Goal: Transaction & Acquisition: Purchase product/service

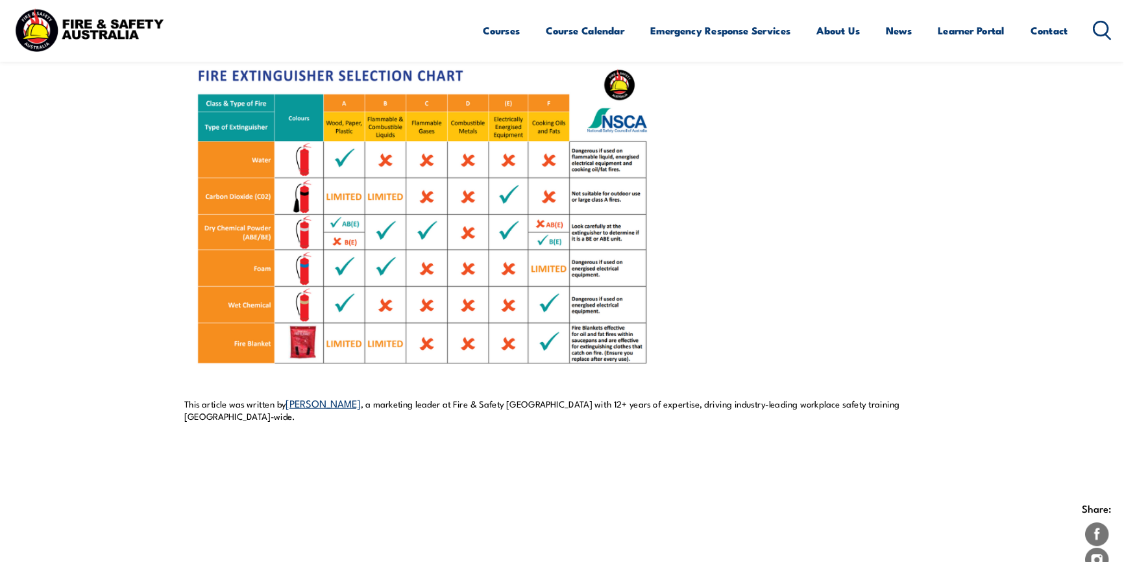
scroll to position [973, 0]
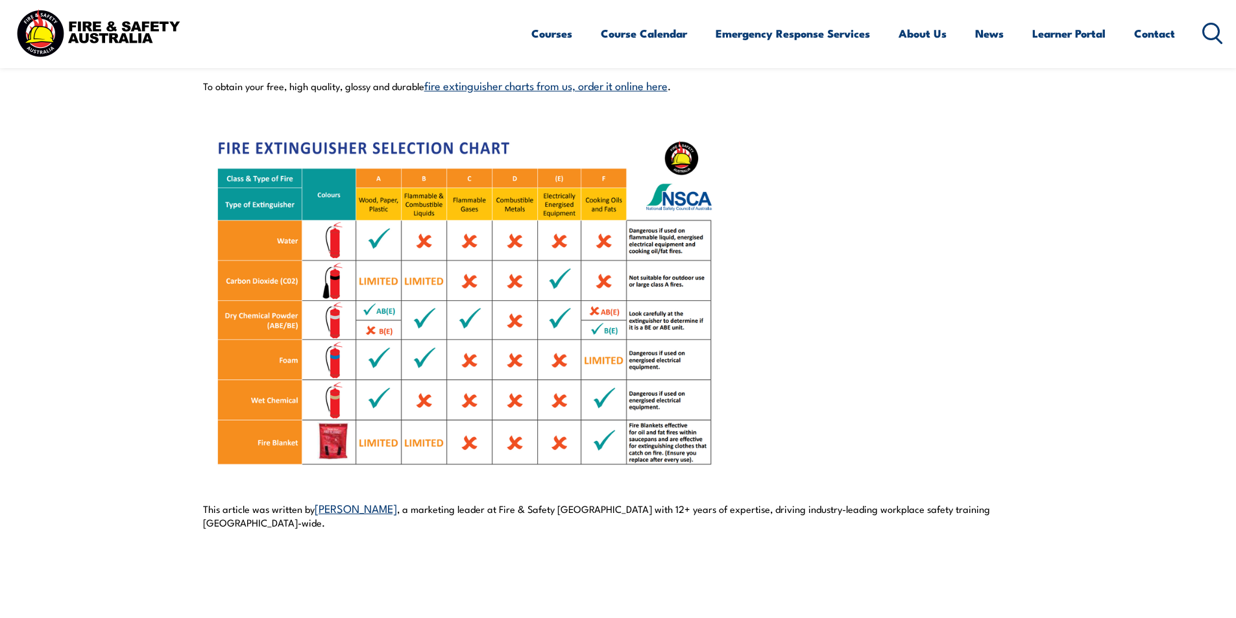
click at [494, 324] on img at bounding box center [462, 303] width 519 height 389
click at [598, 330] on img at bounding box center [462, 303] width 519 height 389
click at [603, 323] on img at bounding box center [462, 303] width 519 height 389
click at [672, 304] on img at bounding box center [462, 303] width 519 height 389
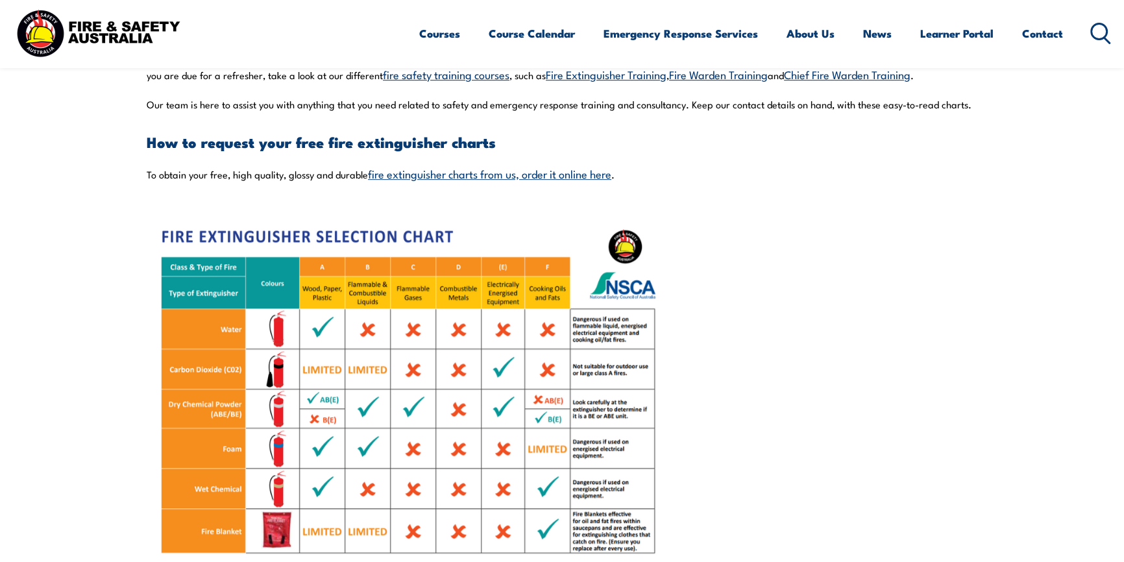
scroll to position [914, 0]
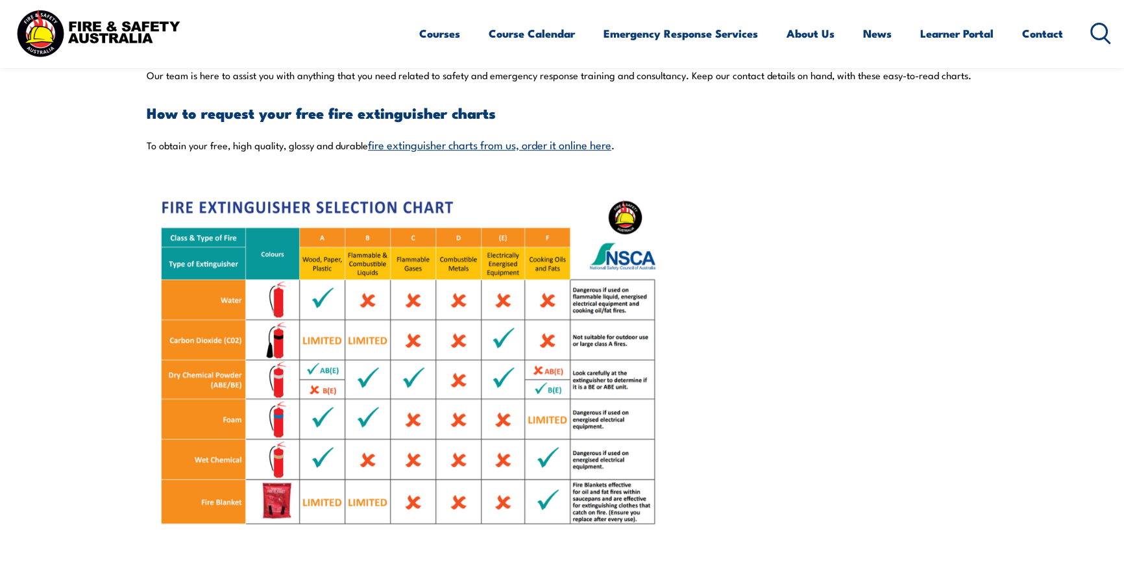
click at [575, 146] on link "fire extinguisher charts from us, order it online here" at bounding box center [489, 144] width 243 height 16
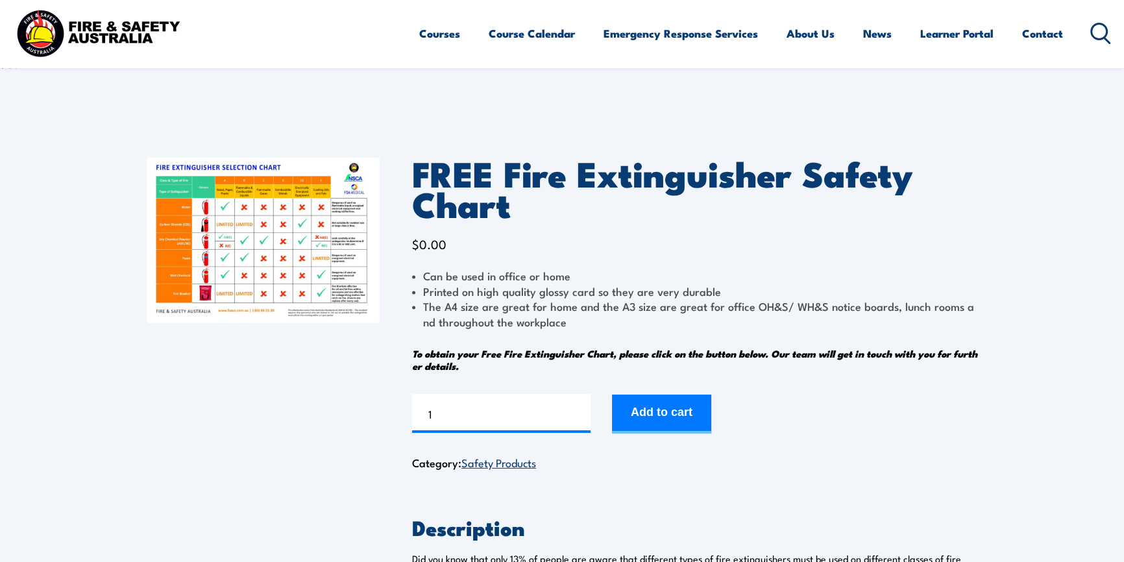
click at [247, 260] on img at bounding box center [263, 240] width 233 height 165
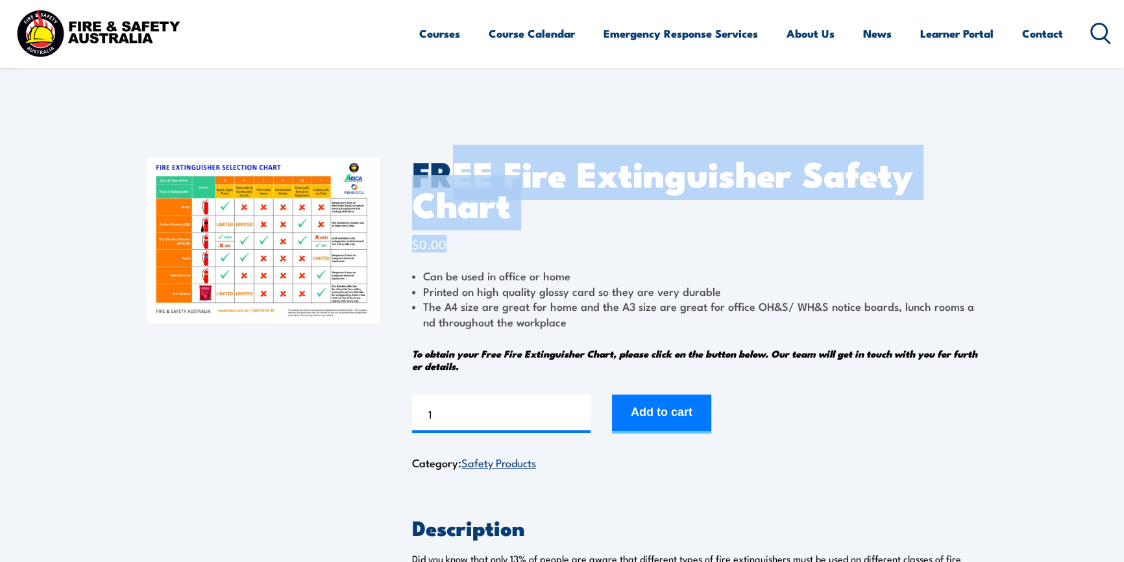
drag, startPoint x: 452, startPoint y: 182, endPoint x: 683, endPoint y: 230, distance: 236.0
click at [683, 230] on div "FREE Fire Extinguisher Safety Chart $ 0.00 Can be used in office or home Printe…" at bounding box center [694, 315] width 565 height 315
click at [674, 236] on div "FREE Fire Extinguisher Safety Chart $ 0.00 Can be used in office or home Printe…" at bounding box center [694, 315] width 565 height 315
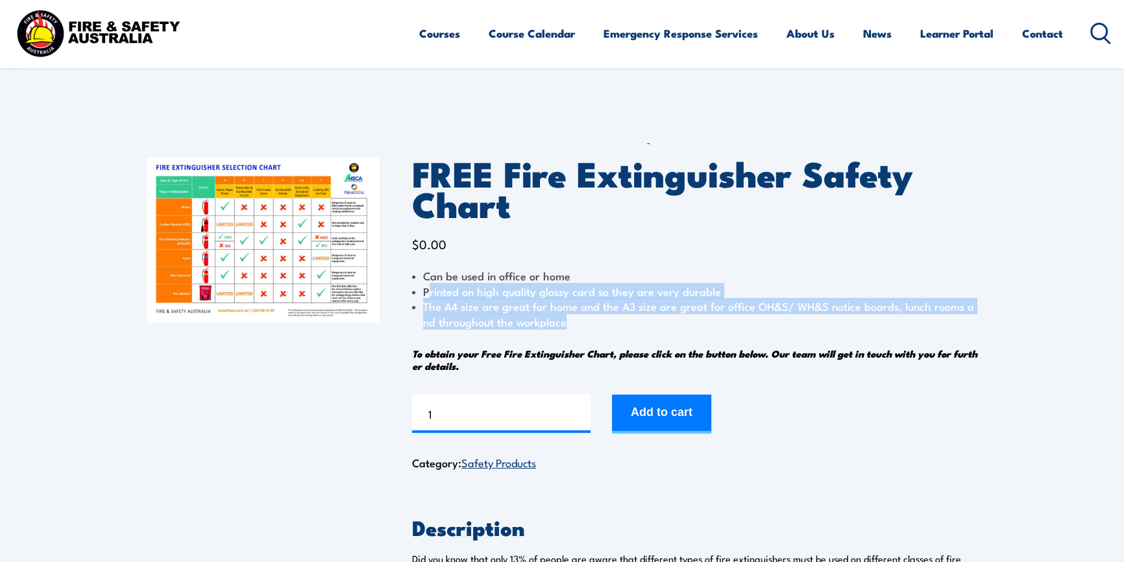
drag, startPoint x: 430, startPoint y: 282, endPoint x: 595, endPoint y: 324, distance: 170.0
click at [595, 324] on ul "Can be used in office or home Printed on high quality glossy card so they are v…" at bounding box center [694, 298] width 565 height 61
click at [595, 324] on li "The A4 size are great for home and the A3 size are great for office OH&S/ WH&S …" at bounding box center [694, 314] width 565 height 30
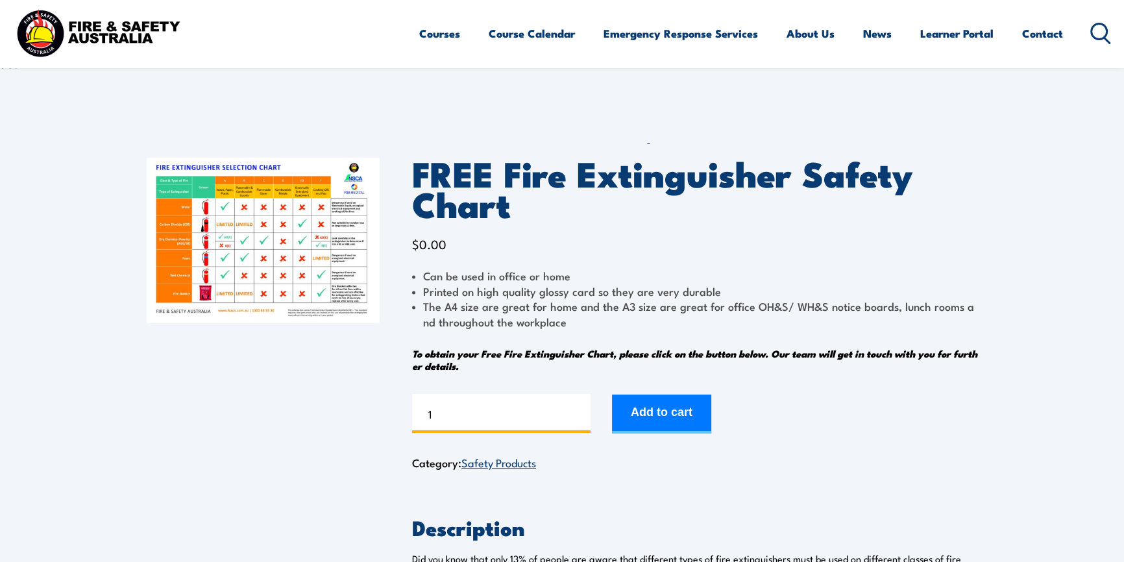
click at [510, 409] on input "1" at bounding box center [501, 413] width 178 height 39
click at [534, 321] on li "The A4 size are great for home and the A3 size are great for office OH&S/ WH&S …" at bounding box center [694, 314] width 565 height 30
drag, startPoint x: 531, startPoint y: 295, endPoint x: 775, endPoint y: 295, distance: 243.3
click at [779, 292] on li "Printed on high quality glossy card so they are very durable" at bounding box center [694, 291] width 565 height 15
click at [616, 319] on li "The A4 size are great for home and the A3 size are great for office OH&S/ WH&S …" at bounding box center [694, 314] width 565 height 30
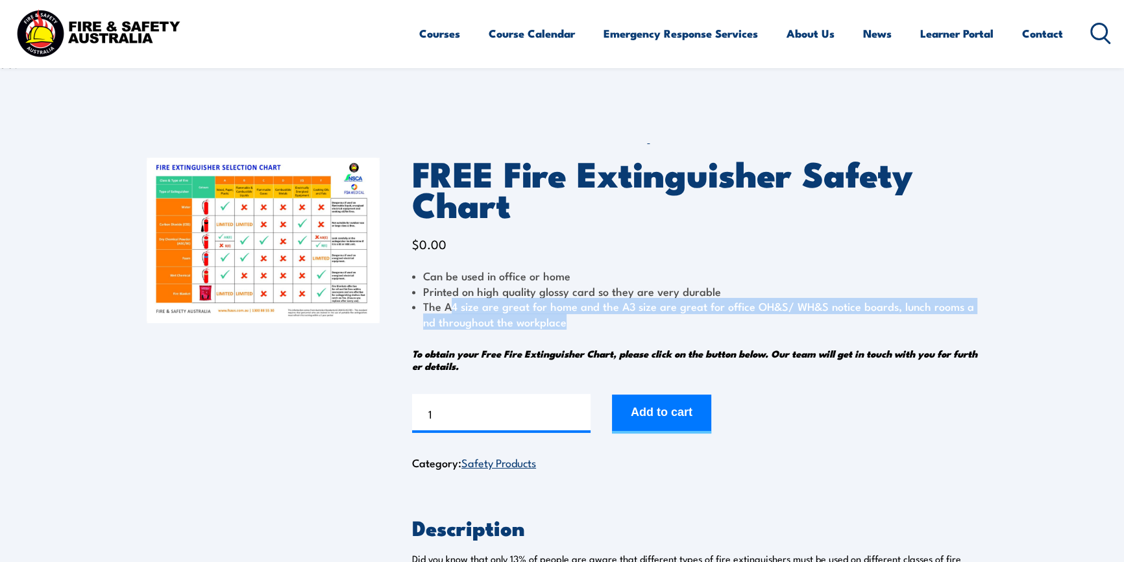
drag, startPoint x: 450, startPoint y: 308, endPoint x: 654, endPoint y: 317, distance: 204.0
click at [654, 317] on li "The A4 size are great for home and the A3 size are great for office OH&S/ WH&S …" at bounding box center [694, 314] width 565 height 30
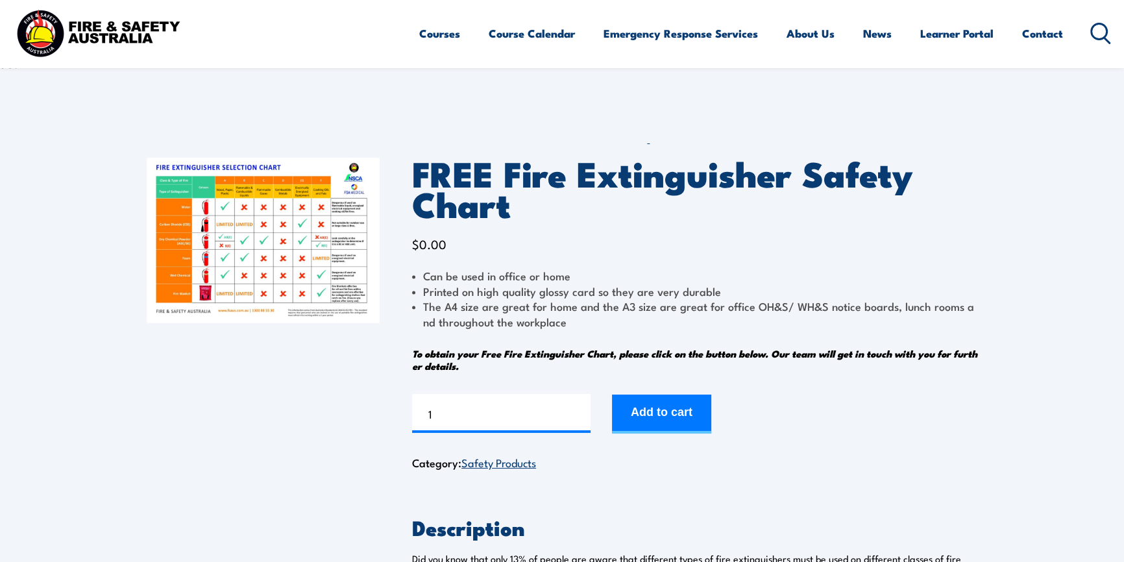
click at [622, 332] on div "Can be used in office or home Printed on high quality glossy card so they are v…" at bounding box center [694, 320] width 565 height 104
click at [485, 413] on input "1" at bounding box center [501, 413] width 178 height 39
type input "2"
type input "3"
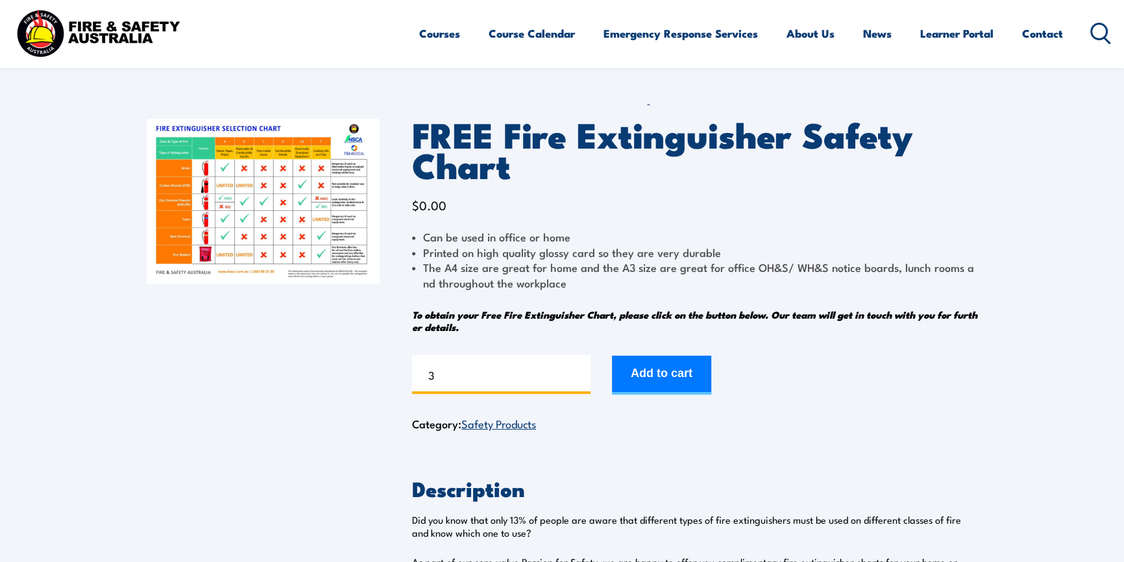
scroll to position [117, 0]
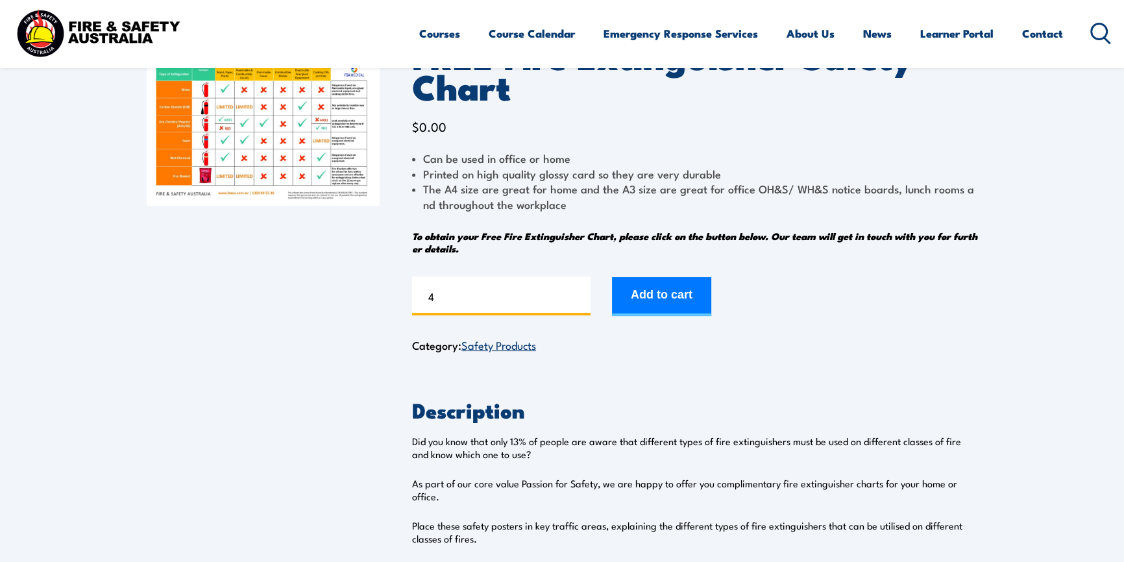
type input "4"
click at [637, 383] on div "FREE Fire Extinguisher Safety Chart $ 0.00 Can be used in office or home Printe…" at bounding box center [562, 301] width 831 height 586
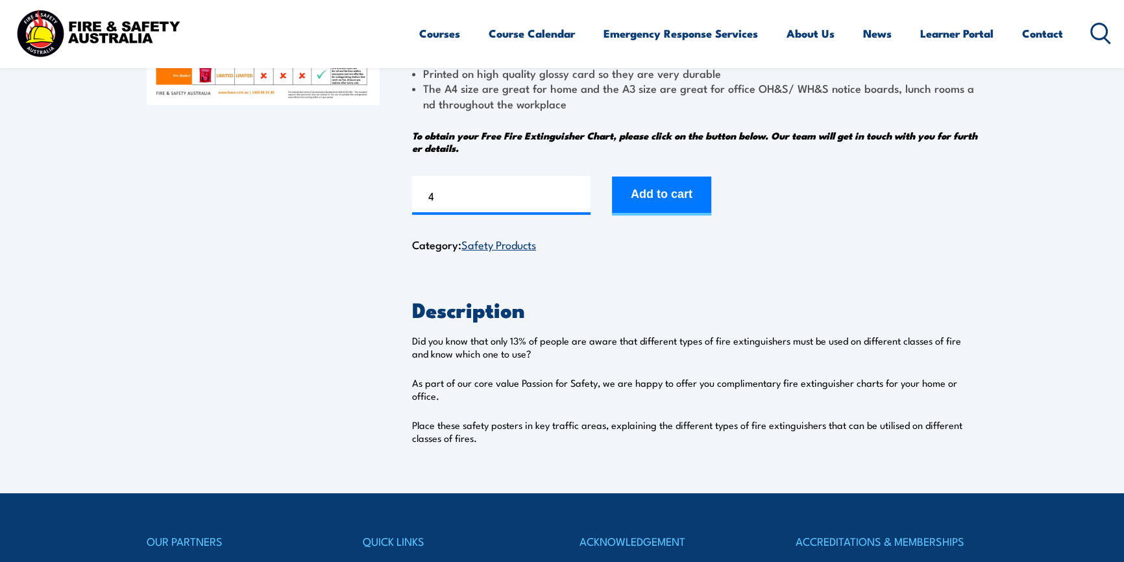
scroll to position [207, 0]
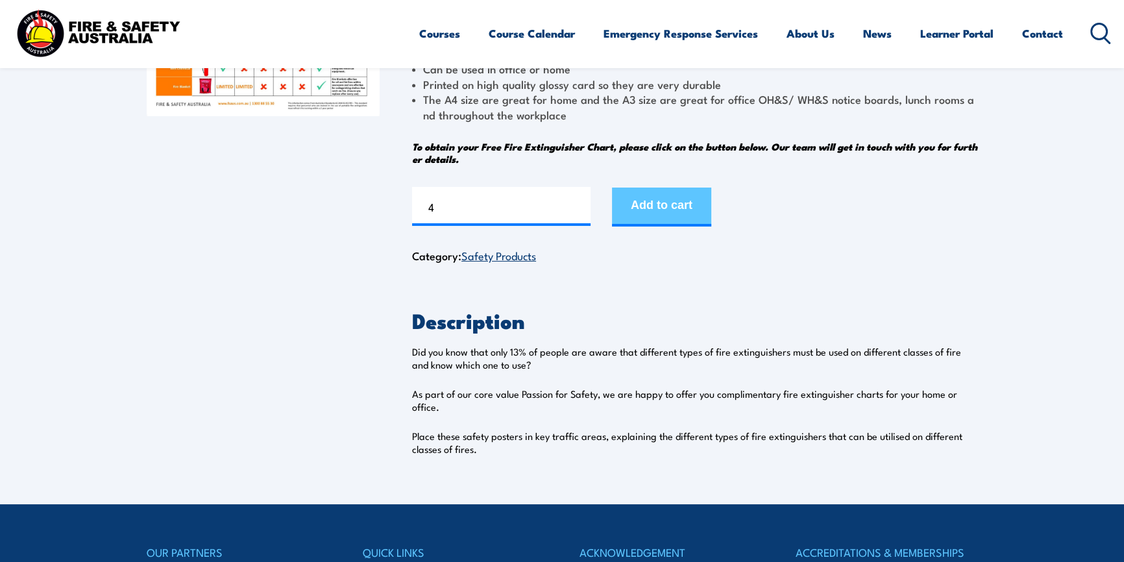
click at [679, 211] on button "Add to cart" at bounding box center [661, 207] width 99 height 39
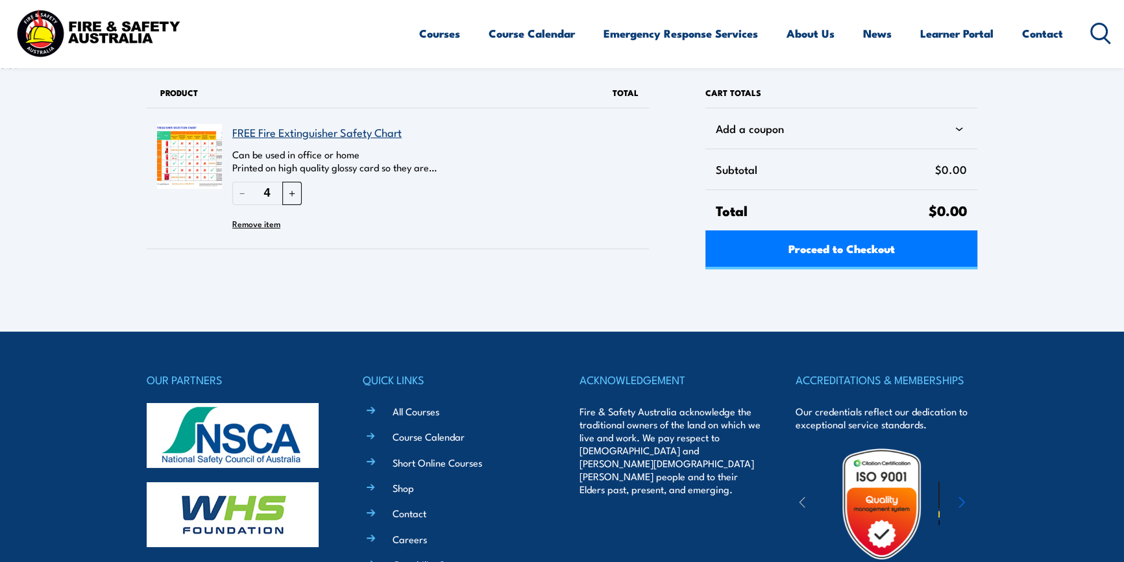
click at [295, 196] on button "＋" at bounding box center [291, 193] width 19 height 23
type input "5"
click at [825, 264] on div "Proceed to Checkout" at bounding box center [841, 249] width 272 height 39
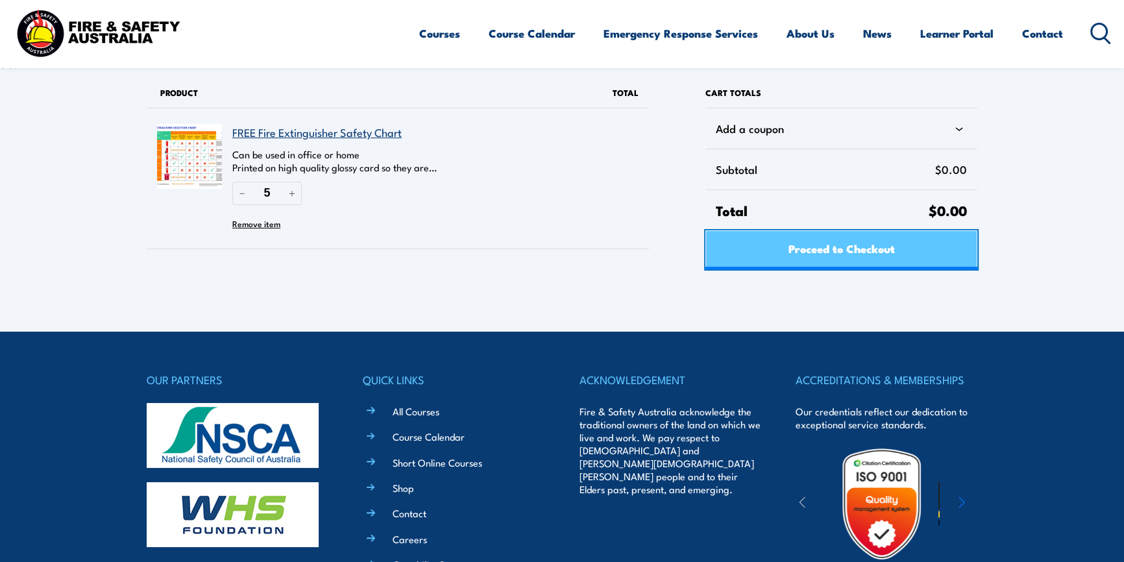
click at [832, 258] on span "Proceed to Checkout" at bounding box center [841, 248] width 106 height 34
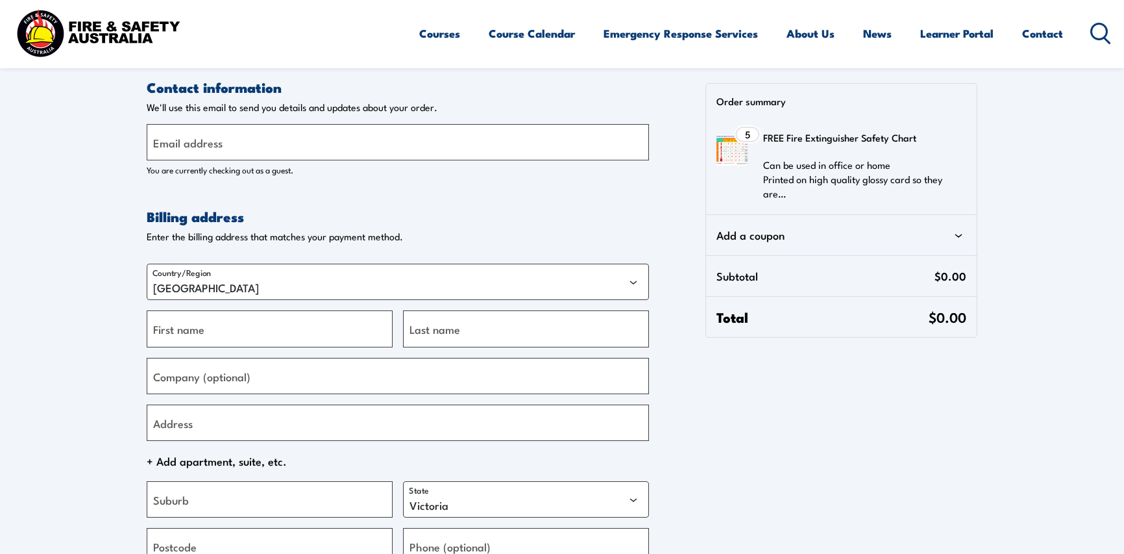
select select "VIC"
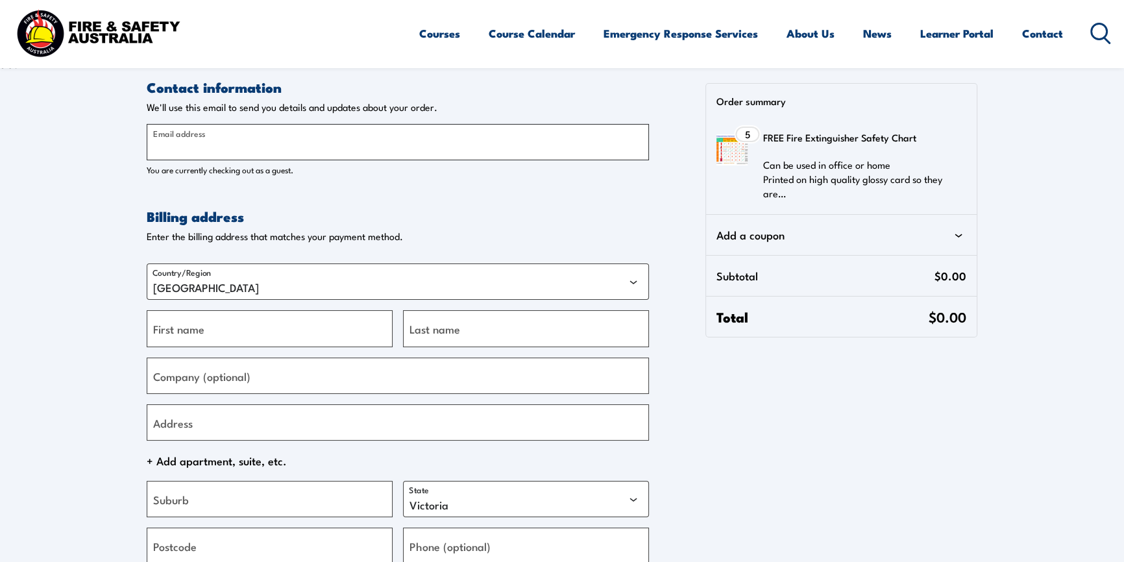
click at [284, 143] on input "Email address" at bounding box center [398, 142] width 502 height 36
type input "[EMAIL_ADDRESS][DOMAIN_NAME]"
click at [303, 286] on select "[GEOGRAPHIC_DATA]" at bounding box center [398, 281] width 502 height 36
click at [324, 335] on input "First name" at bounding box center [270, 328] width 246 height 36
type input "Ha"
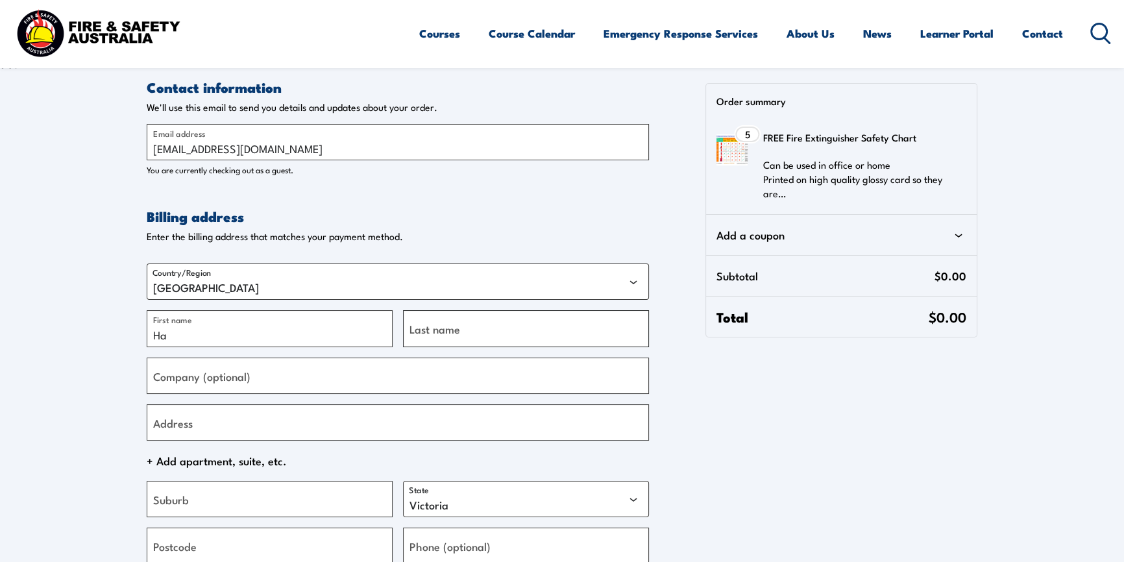
click at [493, 329] on input "Last name" at bounding box center [526, 328] width 246 height 36
type input "Nguyen"
click at [211, 431] on input "Address" at bounding box center [398, 422] width 502 height 36
click at [793, 428] on div "Contact information Contact information We'll use this email to send you detail…" at bounding box center [562, 420] width 831 height 685
drag, startPoint x: 781, startPoint y: 166, endPoint x: 919, endPoint y: 178, distance: 138.1
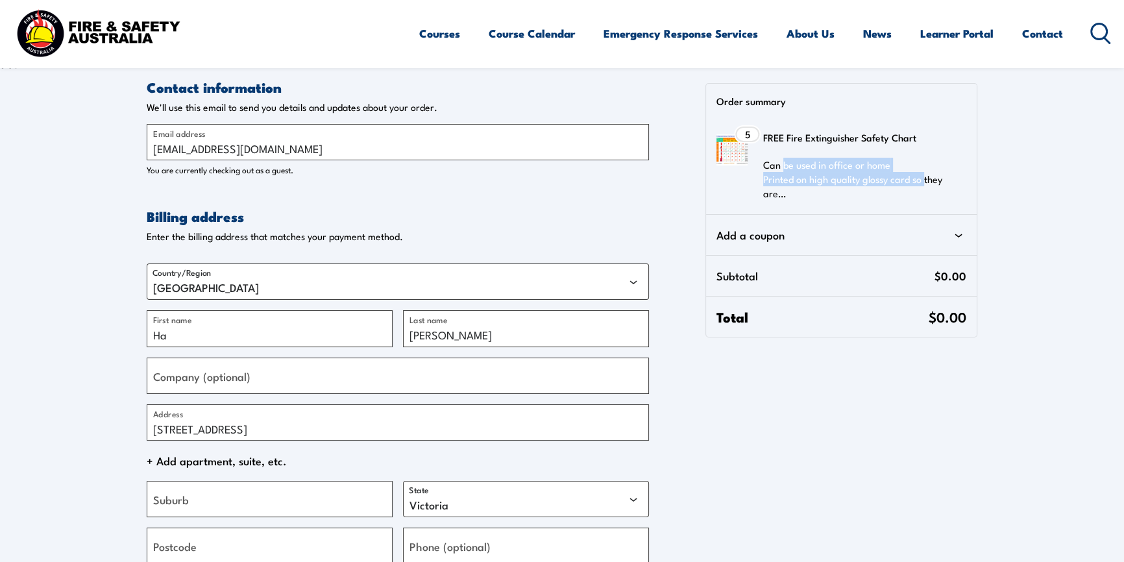
click at [919, 178] on p "Can be used in office or home Printed on high quality glossy card so they are…" at bounding box center [860, 179] width 195 height 43
click at [841, 191] on p "Can be used in office or home Printed on high quality glossy card so they are…" at bounding box center [860, 179] width 195 height 43
click at [809, 187] on p "Can be used in office or home Printed on high quality glossy card so they are…" at bounding box center [860, 179] width 195 height 43
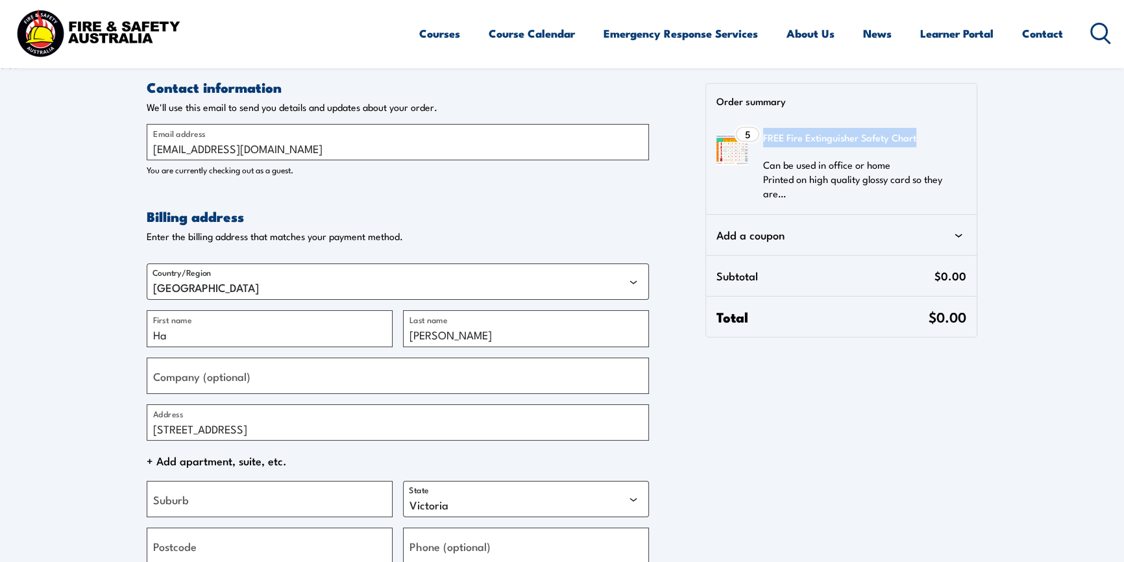
drag, startPoint x: 940, startPoint y: 136, endPoint x: 762, endPoint y: 136, distance: 178.5
click at [762, 136] on div "FREE Fire Extinguisher Safety Chart Can be used in office or home Printed on hi…" at bounding box center [857, 165] width 219 height 75
copy h3 "FREE Fire Extinguisher Safety Chart"
click at [627, 235] on p "Enter the billing address that matches your payment method." at bounding box center [398, 236] width 502 height 12
click at [480, 206] on form "Contact information Contact information We'll use this email to send you detail…" at bounding box center [398, 420] width 502 height 685
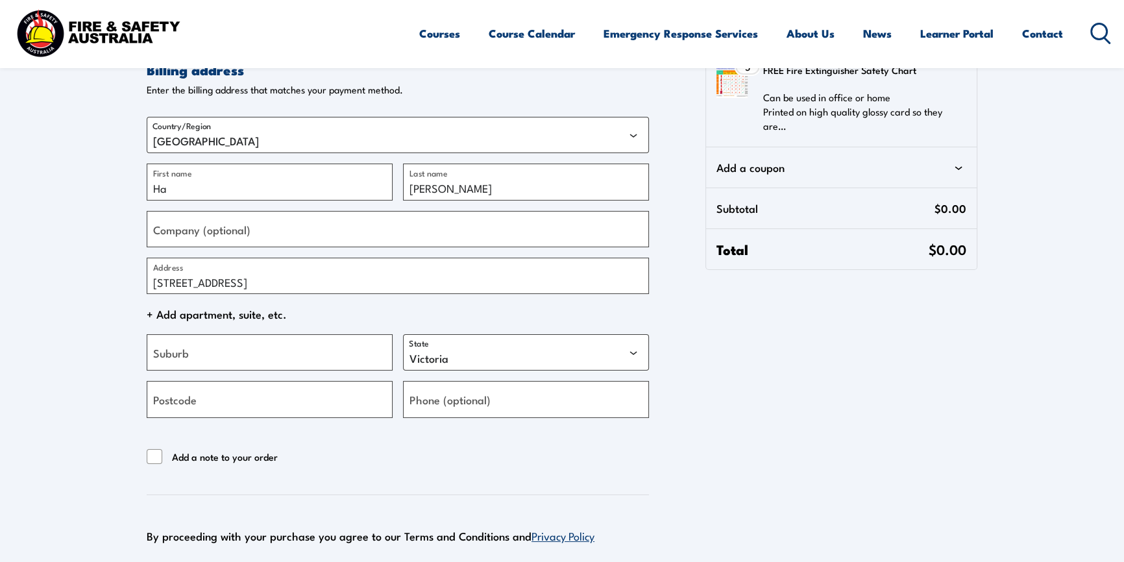
scroll to position [117, 0]
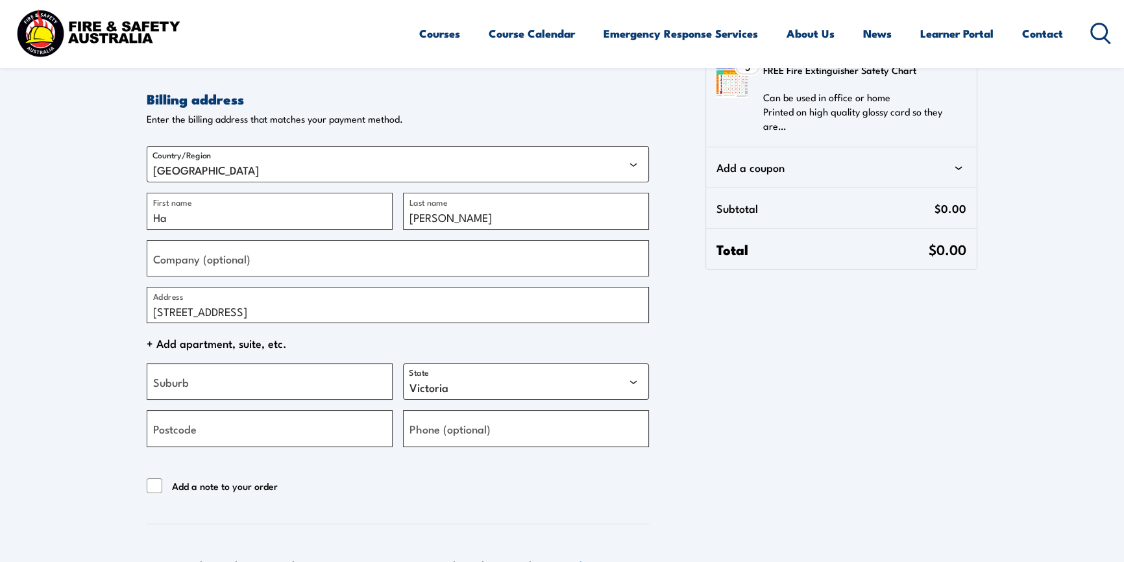
drag, startPoint x: 263, startPoint y: 310, endPoint x: 130, endPoint y: 317, distance: 133.9
click at [130, 317] on section "Contact information Contact information We'll use this email to send you detail…" at bounding box center [562, 264] width 1124 height 762
click at [271, 313] on input "51 regent st, oakleigh" at bounding box center [398, 305] width 502 height 36
click at [281, 313] on input "51 regent st, oakleigh" at bounding box center [398, 305] width 502 height 36
drag, startPoint x: 281, startPoint y: 311, endPoint x: 136, endPoint y: 315, distance: 144.8
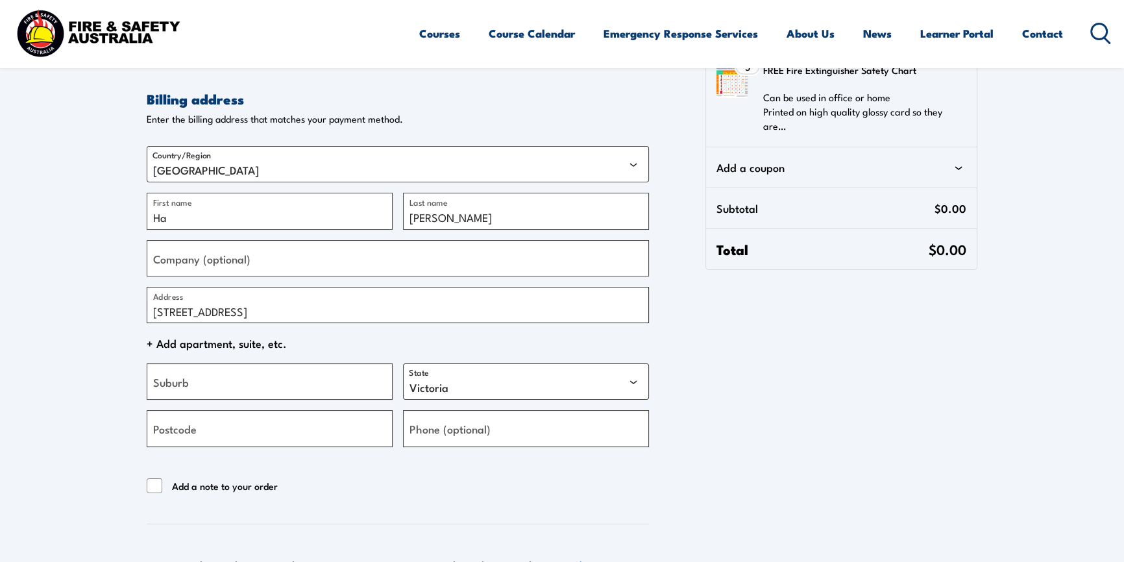
click at [136, 315] on section "Contact information Contact information We'll use this email to send you detail…" at bounding box center [562, 264] width 1124 height 762
paste input "Regent StOakleigh VIC 3166"
type input "51 Regent StOakleigh VIC 3166"
click at [414, 345] on span "+ Add apartment, suite, etc." at bounding box center [398, 343] width 502 height 19
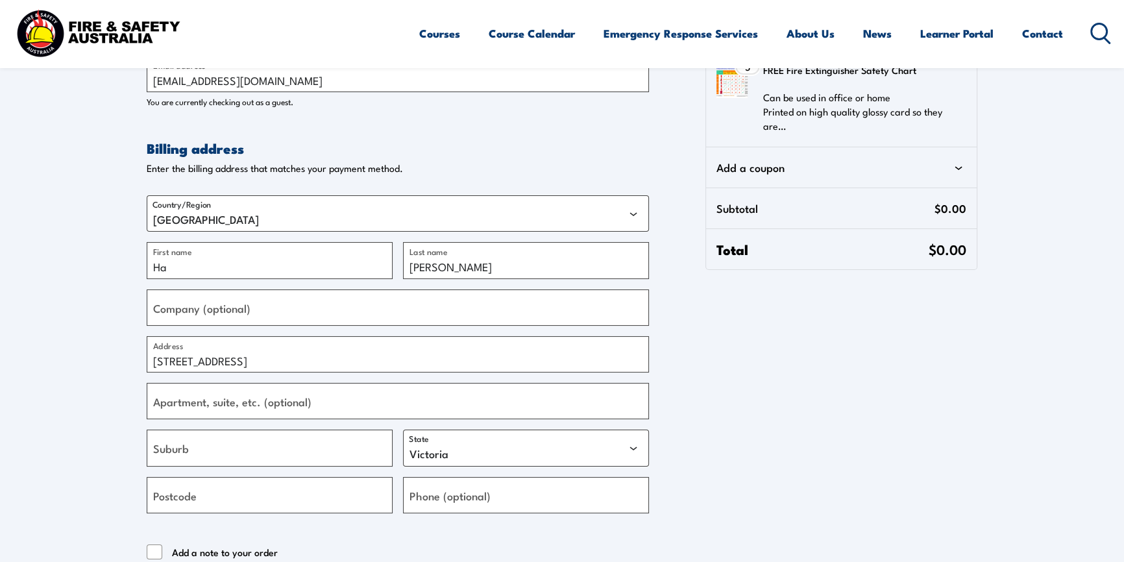
scroll to position [0, 0]
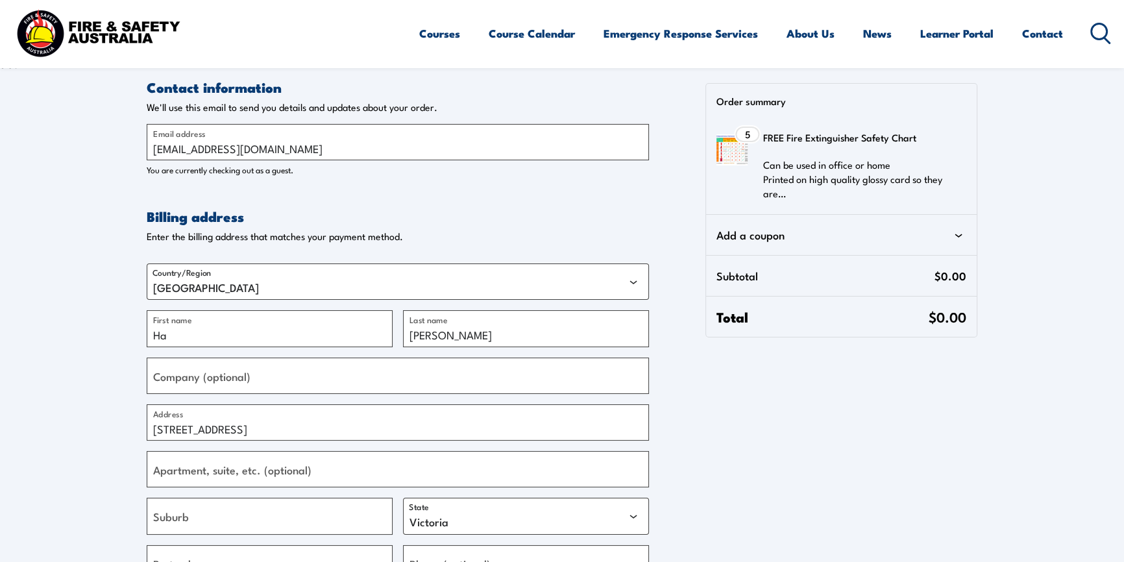
click at [733, 143] on img at bounding box center [731, 149] width 31 height 31
click at [875, 190] on p "Can be used in office or home Printed on high quality glossy card so they are…" at bounding box center [860, 179] width 195 height 43
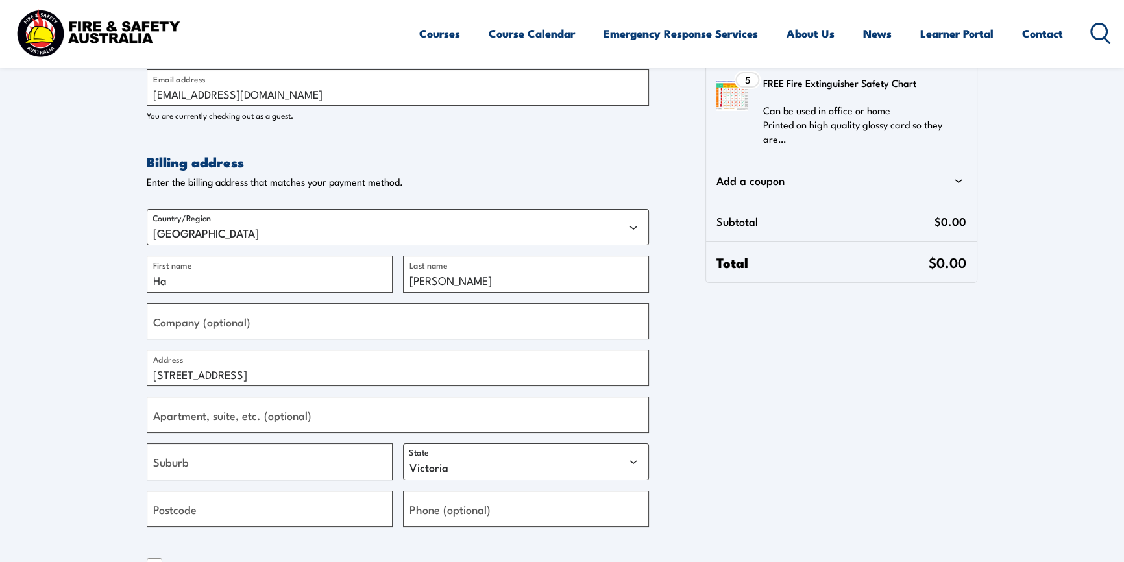
scroll to position [117, 0]
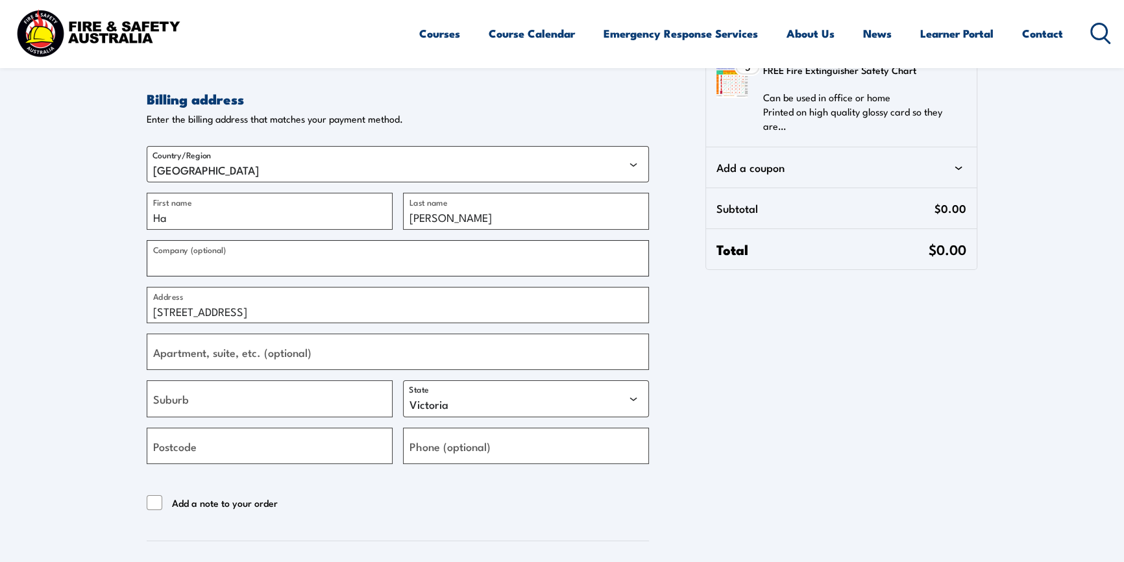
click at [278, 272] on input "Company (optional)" at bounding box center [398, 258] width 502 height 36
type input "M"
click at [311, 448] on input "Postcode" at bounding box center [270, 446] width 246 height 36
type input "3166"
click at [344, 404] on input "Suburb" at bounding box center [270, 398] width 246 height 36
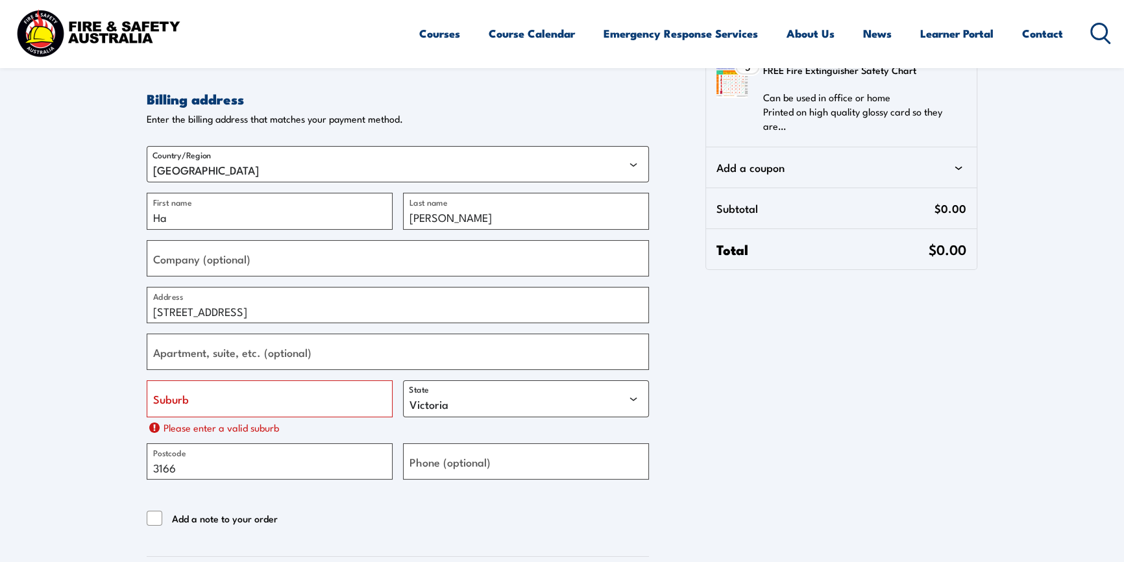
click at [442, 498] on form "Contact information Contact information We'll use this email to send you detail…" at bounding box center [398, 318] width 502 height 717
click at [300, 402] on input "Suburb" at bounding box center [270, 398] width 246 height 36
click at [458, 319] on input "51 Regent StOakleigh VIC 3166" at bounding box center [398, 305] width 502 height 36
click at [210, 311] on input "51 Regent StOakleigh VIC 3166" at bounding box center [398, 305] width 502 height 36
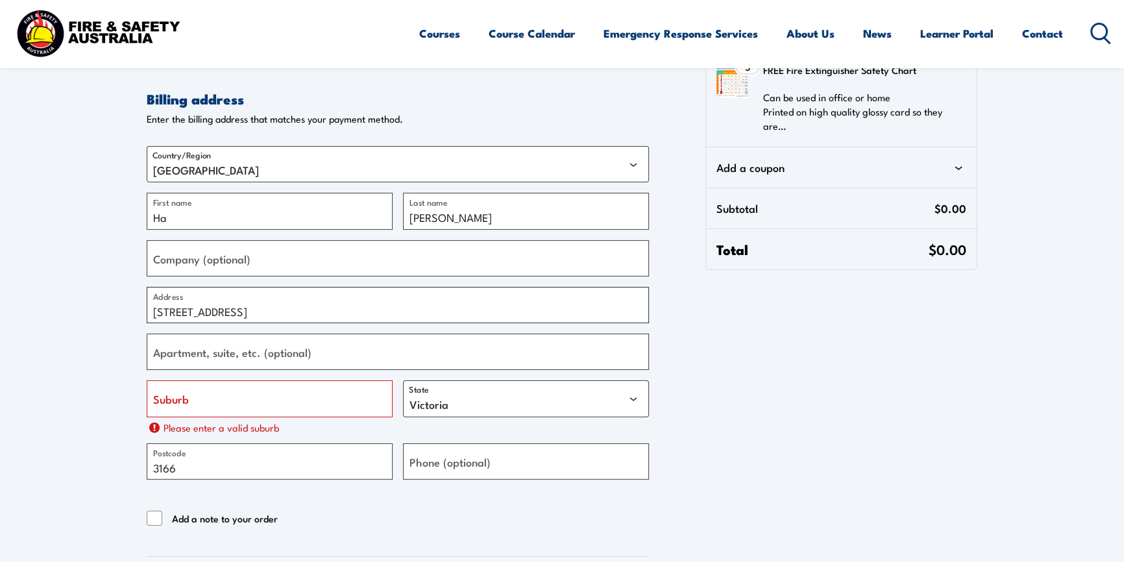
drag, startPoint x: 213, startPoint y: 311, endPoint x: 259, endPoint y: 311, distance: 45.4
click at [259, 311] on input "51 Regent StOakleigh VIC 3166" at bounding box center [398, 305] width 502 height 36
type input "51 Regent StVIC 3166"
click at [223, 400] on input "Suburb" at bounding box center [270, 398] width 246 height 36
paste input "Oakleigh"
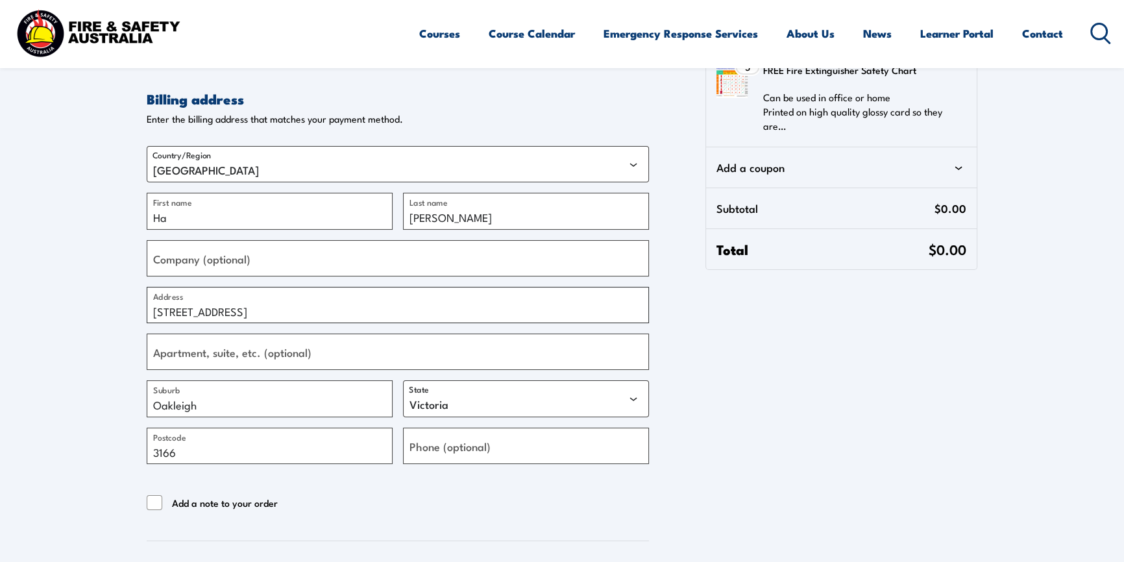
type input "Oakleigh"
click at [288, 310] on input "51 Regent StVIC 3166" at bounding box center [398, 305] width 502 height 36
type input "51 Regent St"
click at [320, 351] on input "Apartment, suite, etc. (optional)" at bounding box center [398, 352] width 502 height 36
click at [820, 385] on div "Contact information Contact information We'll use this email to send you detail…" at bounding box center [562, 310] width 831 height 701
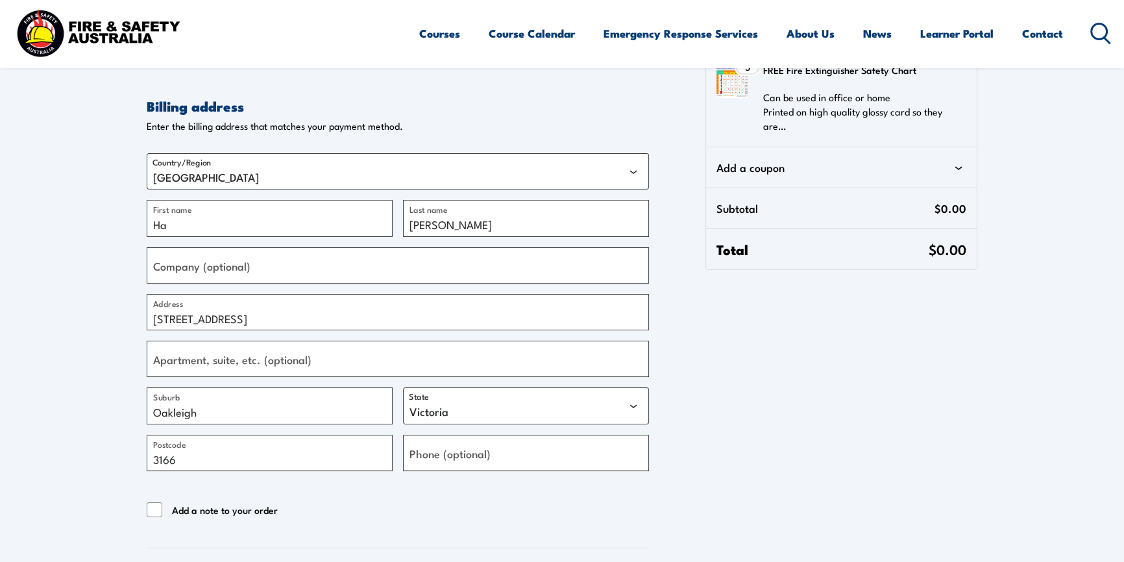
scroll to position [0, 0]
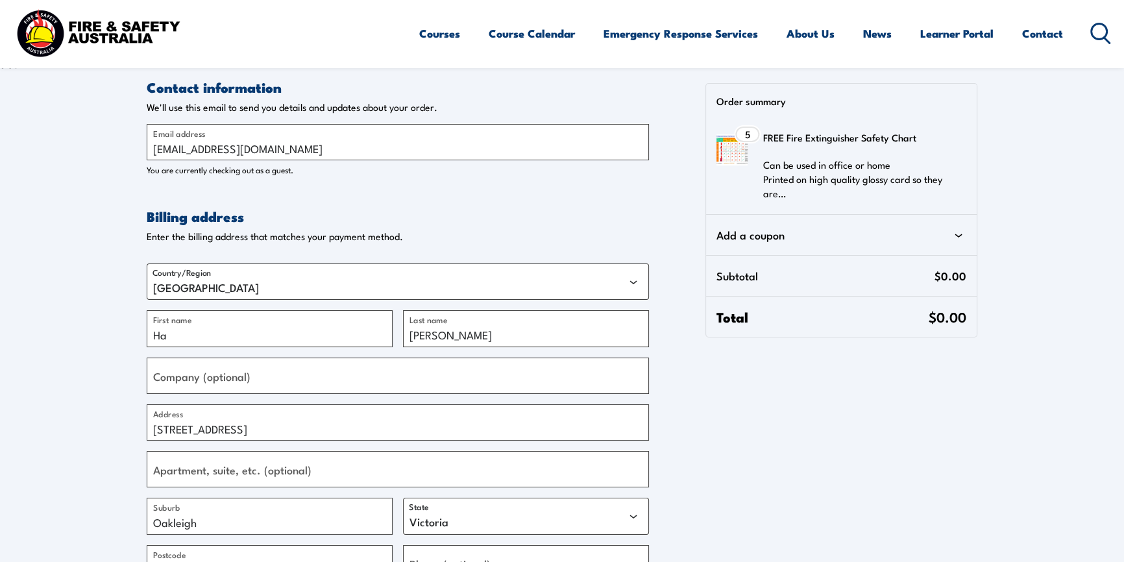
click at [958, 237] on icon at bounding box center [958, 236] width 7 height 4
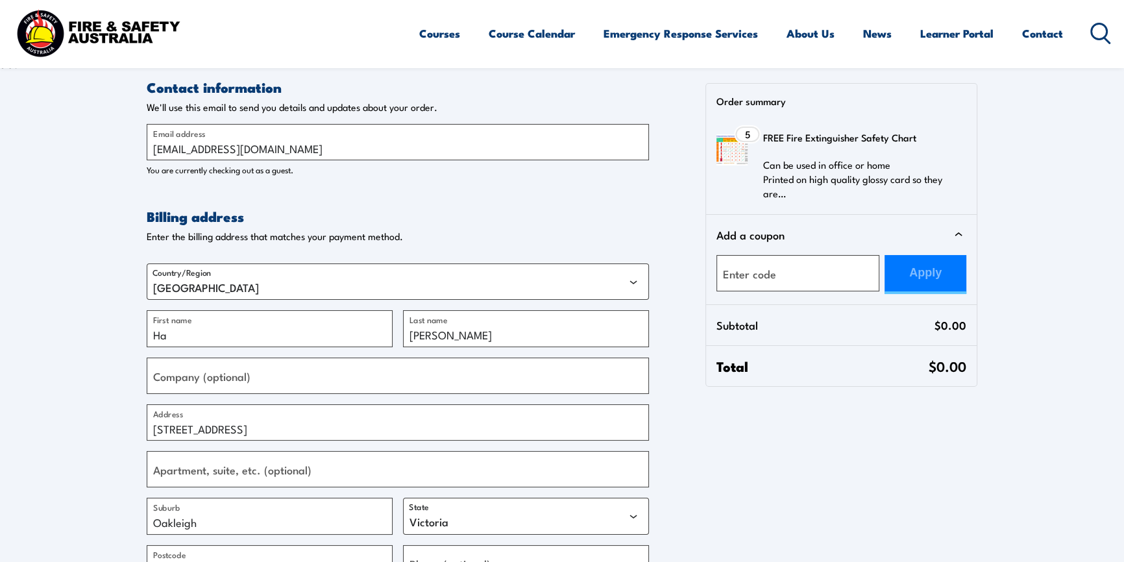
click at [958, 237] on icon at bounding box center [959, 235] width 16 height 16
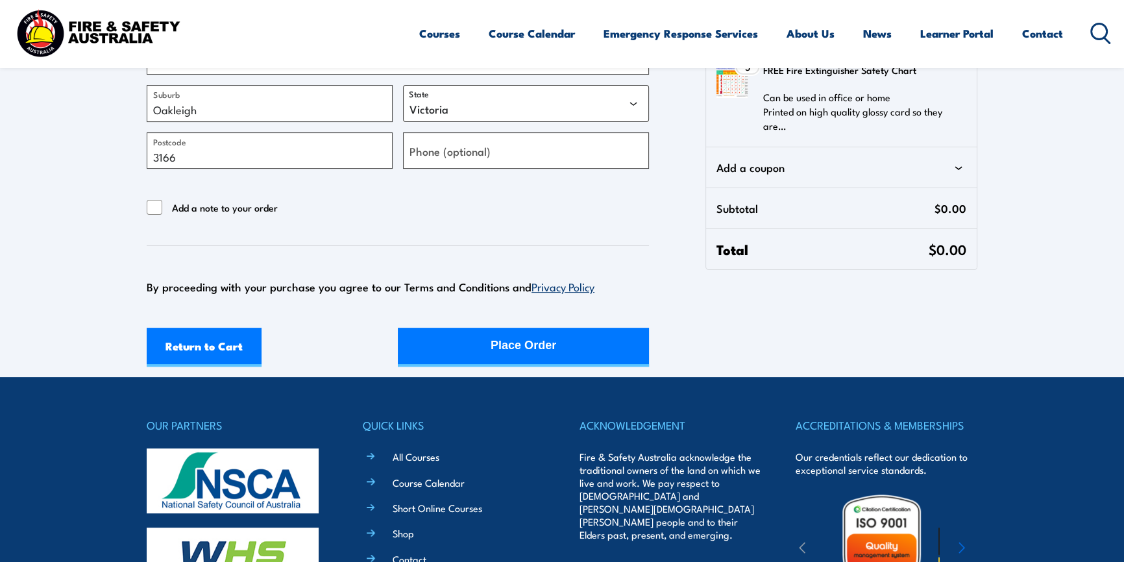
scroll to position [354, 0]
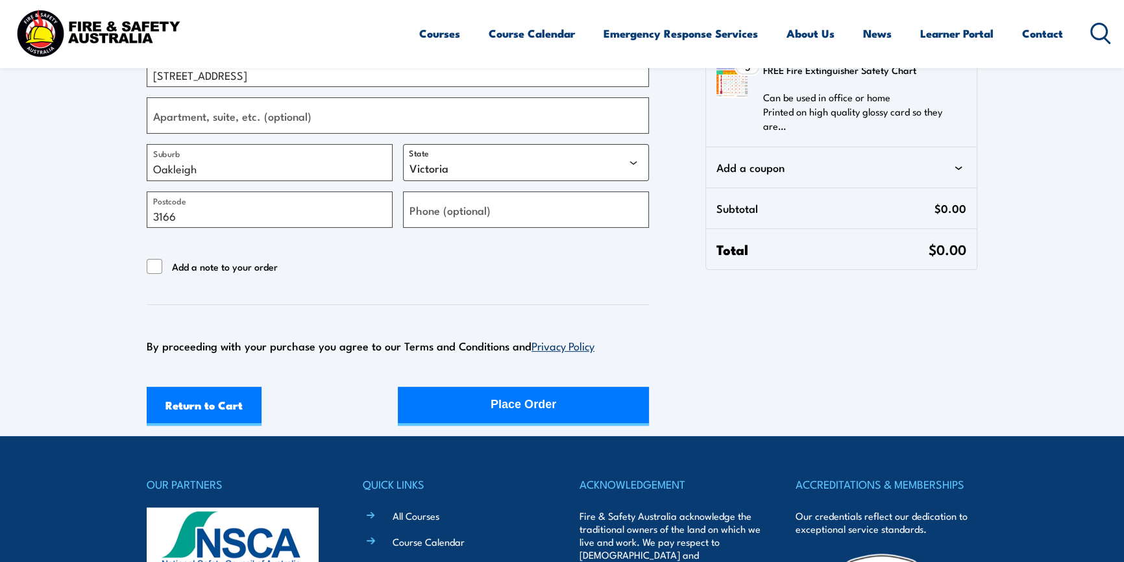
click at [562, 346] on link "Privacy Policy" at bounding box center [562, 345] width 63 height 16
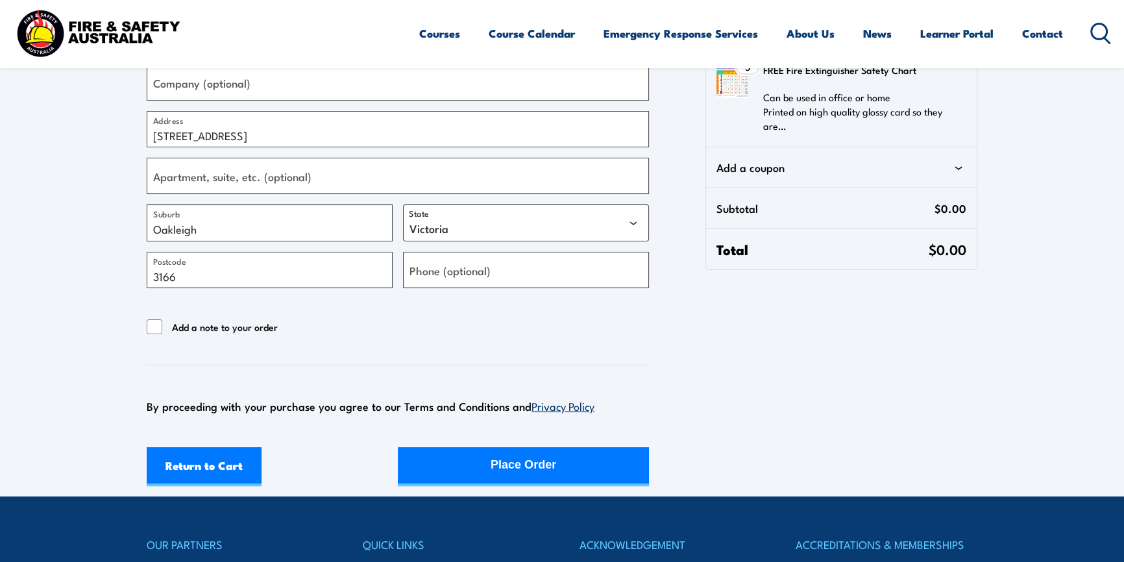
scroll to position [295, 0]
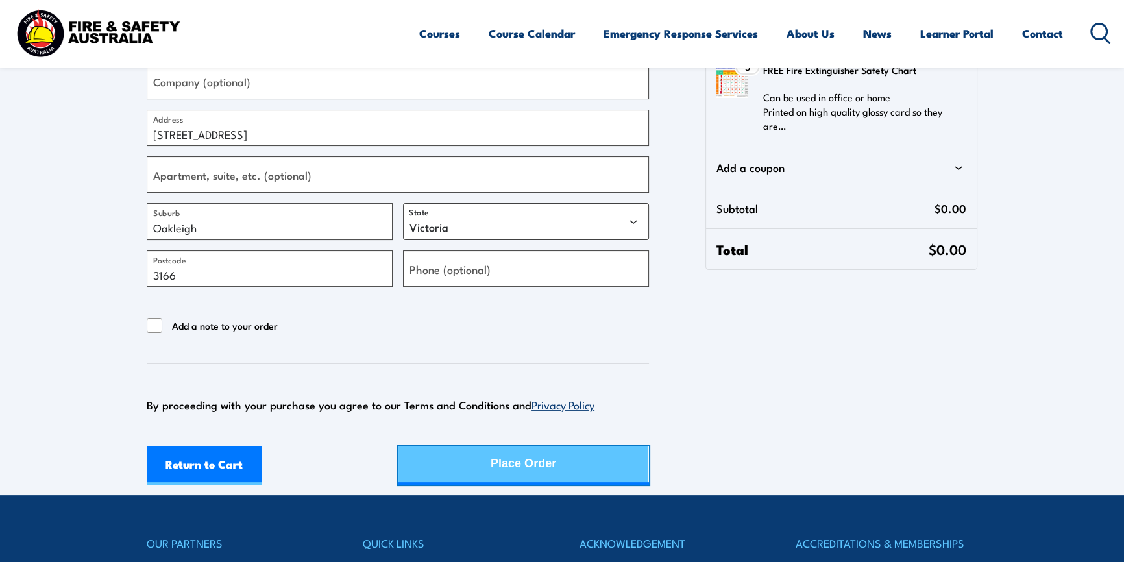
click at [519, 450] on div "Place Order" at bounding box center [524, 463] width 66 height 34
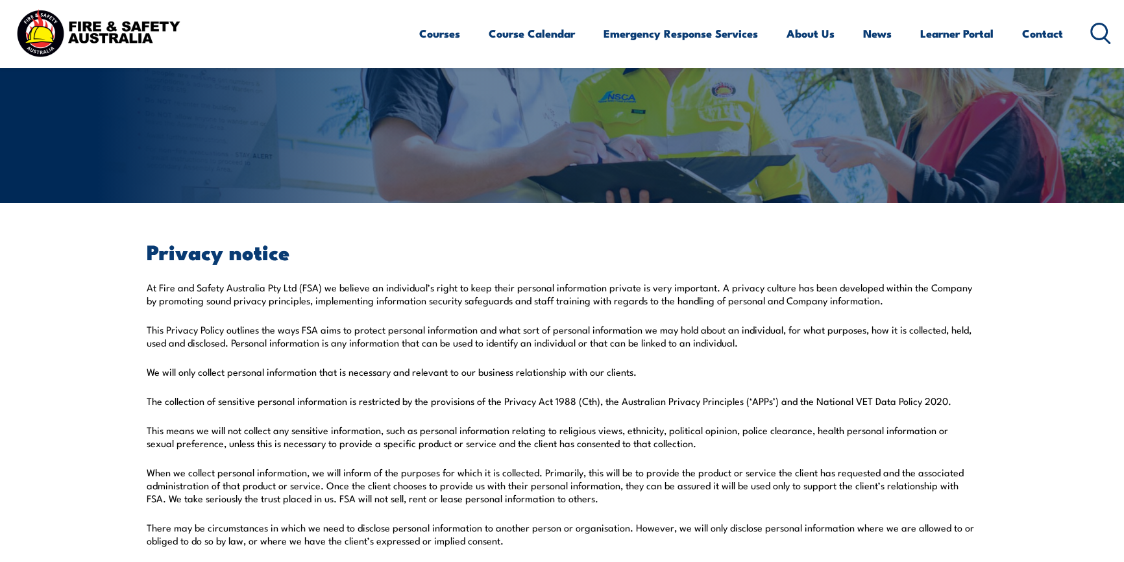
scroll to position [177, 0]
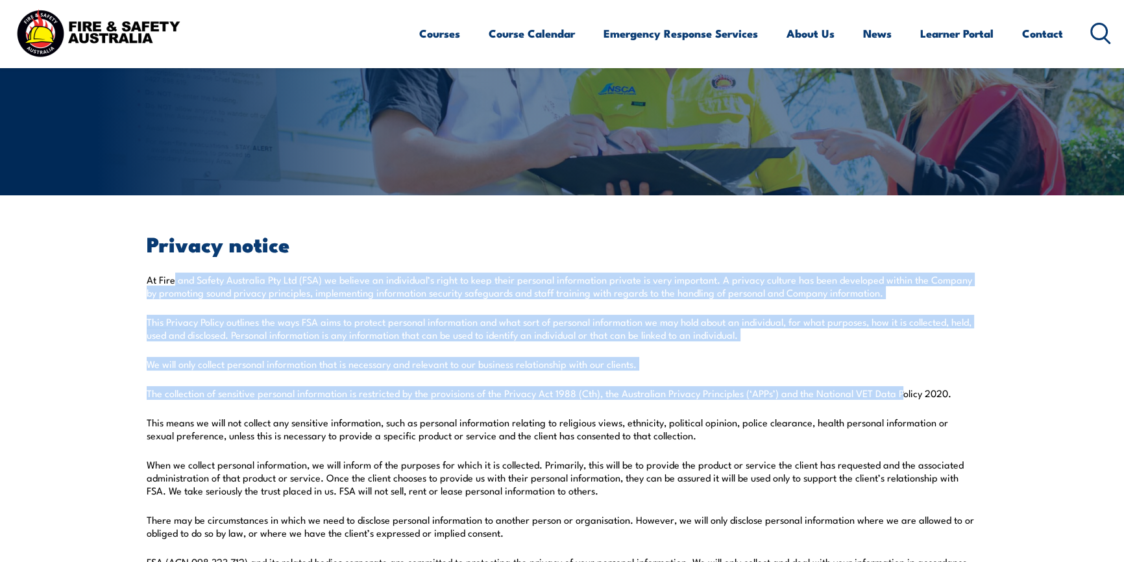
drag, startPoint x: 175, startPoint y: 276, endPoint x: 875, endPoint y: 385, distance: 708.7
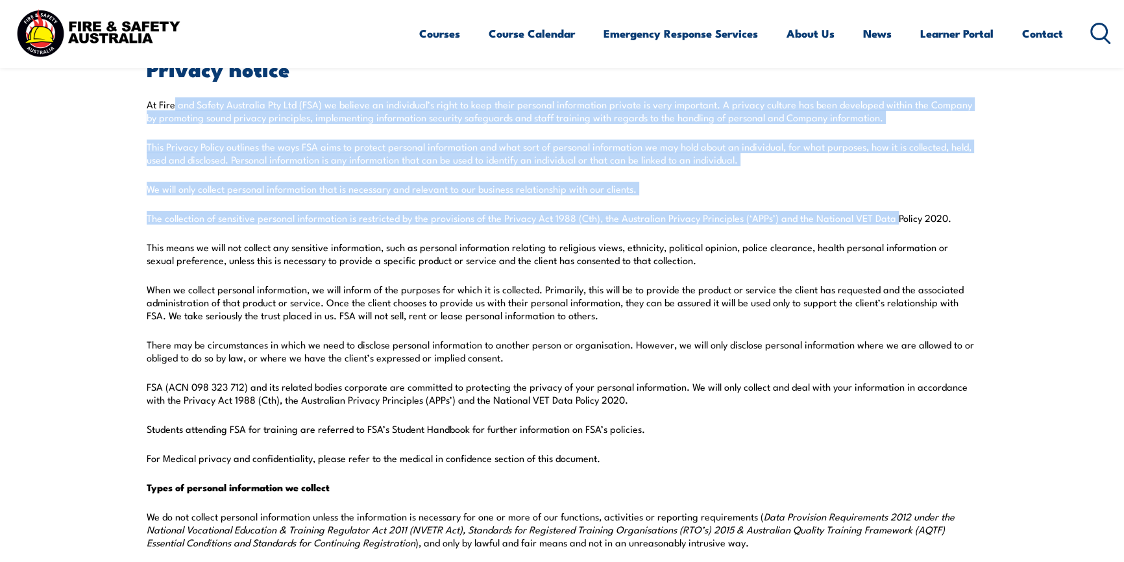
scroll to position [354, 0]
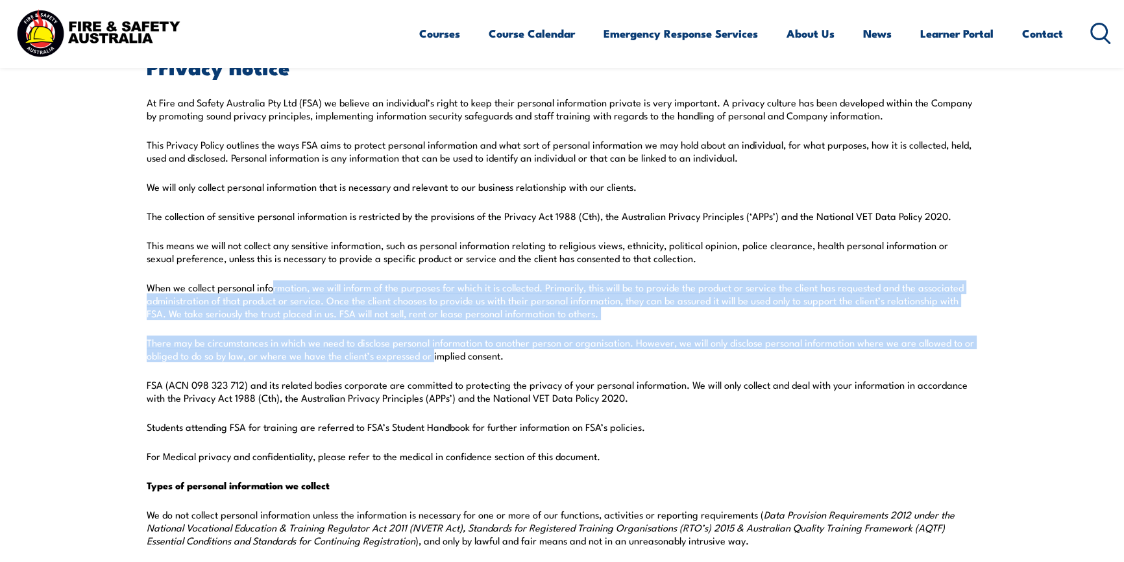
drag, startPoint x: 271, startPoint y: 287, endPoint x: 432, endPoint y: 350, distance: 172.8
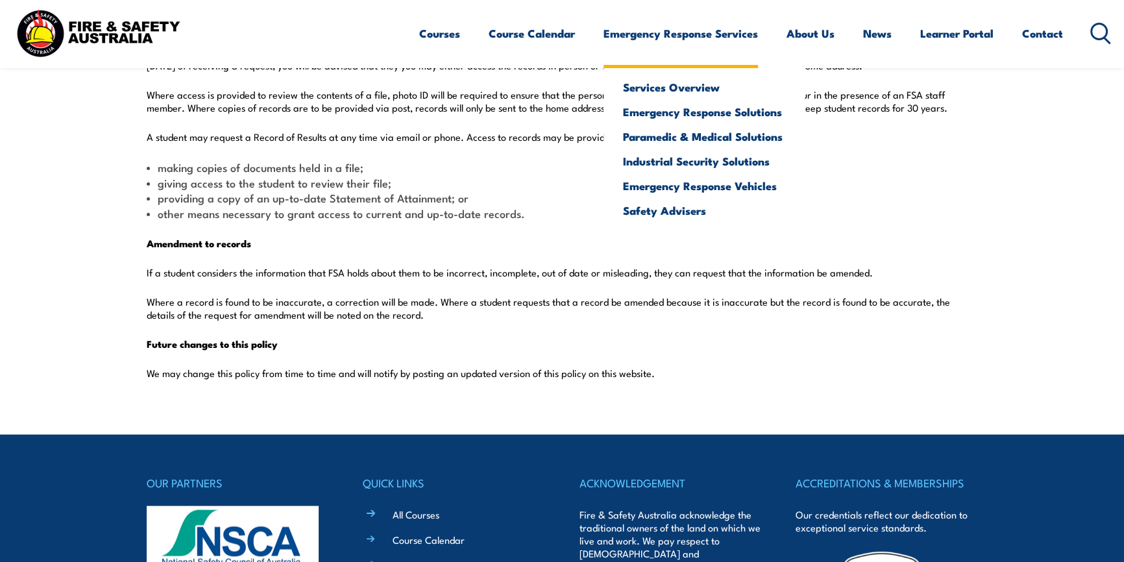
scroll to position [3245, 0]
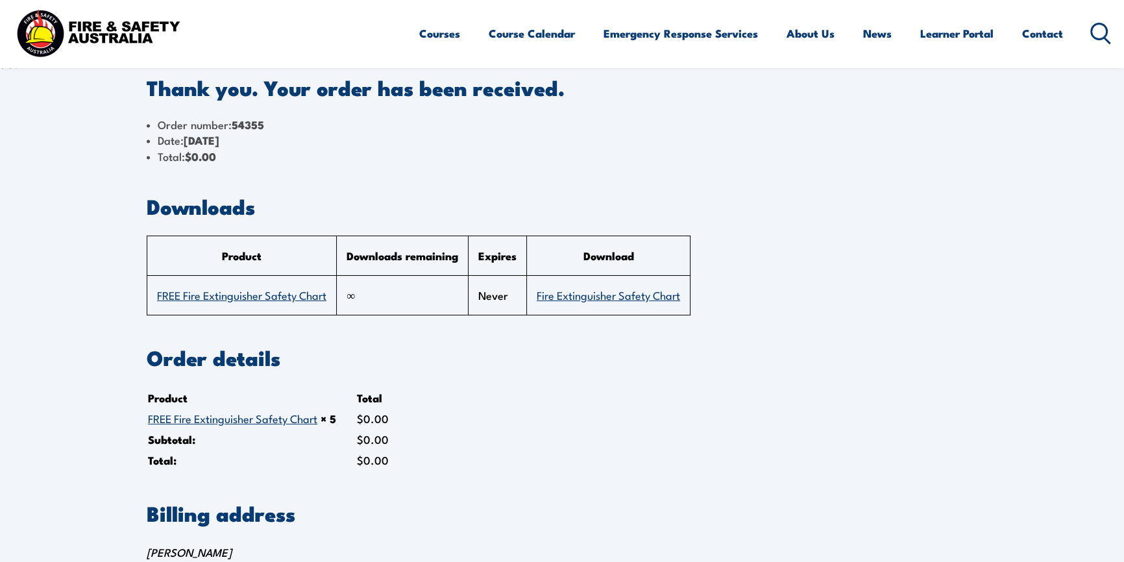
drag, startPoint x: 208, startPoint y: 146, endPoint x: 390, endPoint y: 157, distance: 182.7
click at [346, 149] on ul "Order number: 54355 Date: August 22, 2025 Total: $ 0.00" at bounding box center [562, 140] width 831 height 47
click at [415, 161] on li "Total: $ 0.00" at bounding box center [562, 157] width 831 height 16
click at [833, 162] on li "Total: $ 0.00" at bounding box center [562, 157] width 831 height 16
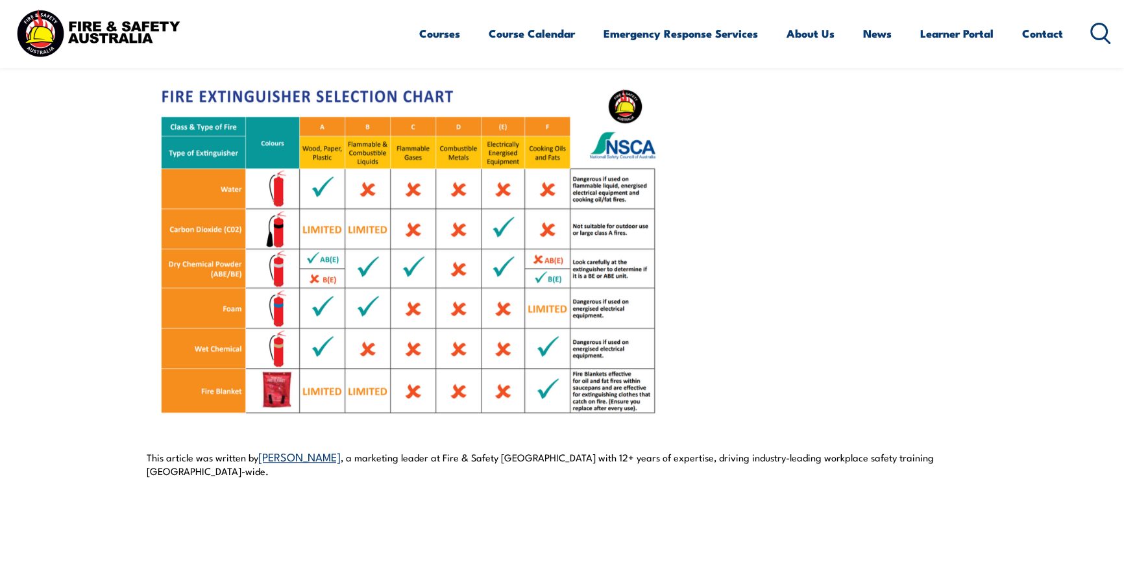
scroll to position [1032, 0]
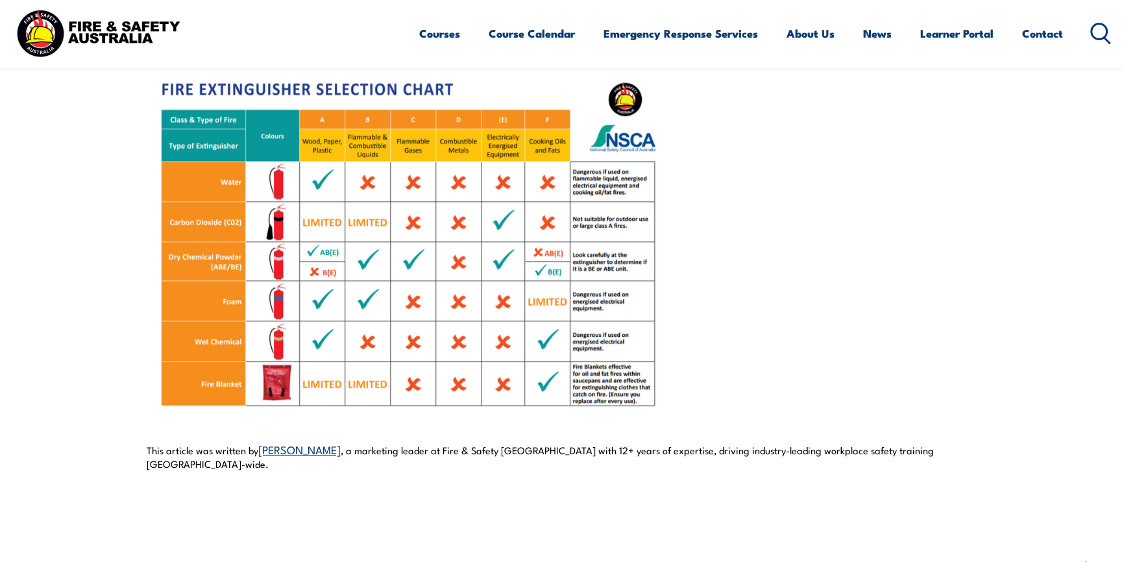
click at [549, 278] on img at bounding box center [406, 244] width 519 height 389
click at [599, 252] on img at bounding box center [406, 244] width 519 height 389
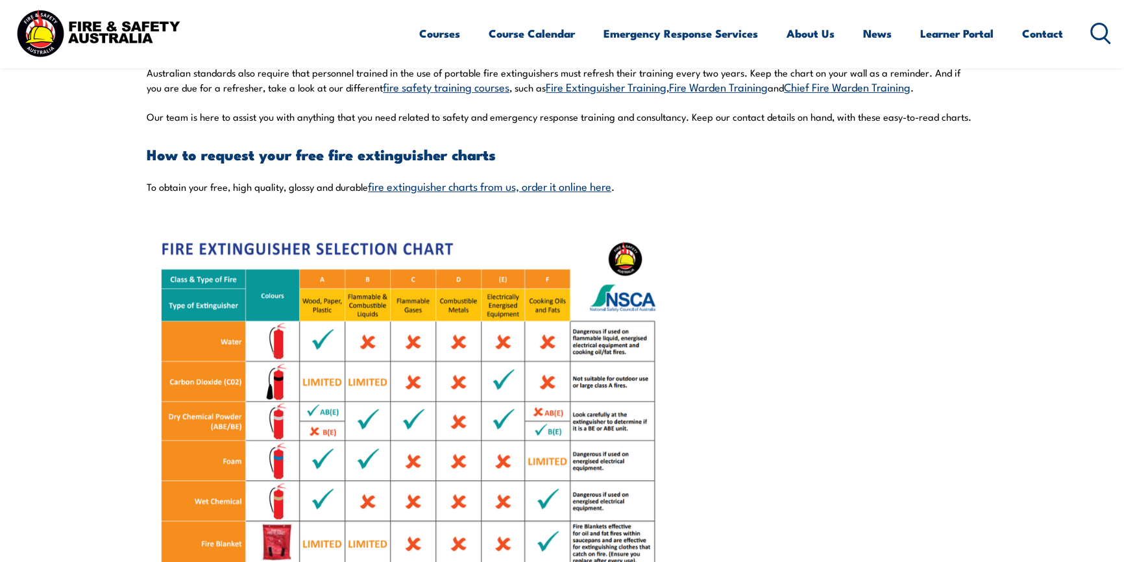
scroll to position [856, 0]
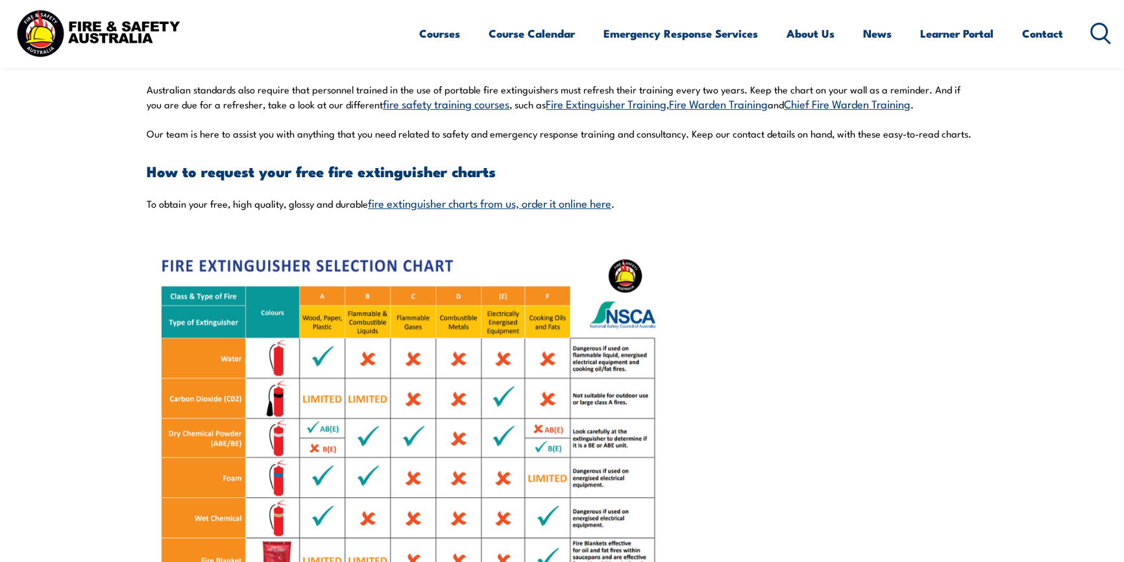
click at [419, 205] on link "fire extinguisher charts from us, order it online here" at bounding box center [489, 203] width 243 height 16
